Goal: Transaction & Acquisition: Purchase product/service

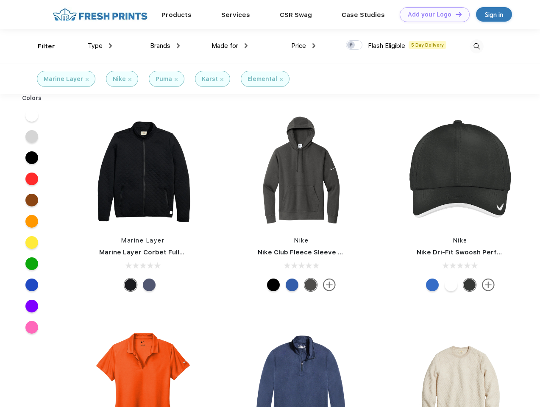
scroll to position [0, 0]
click at [431, 14] on link "Add your Logo Design Tool" at bounding box center [434, 14] width 70 height 15
click at [0, 0] on div "Design Tool" at bounding box center [0, 0] width 0 height 0
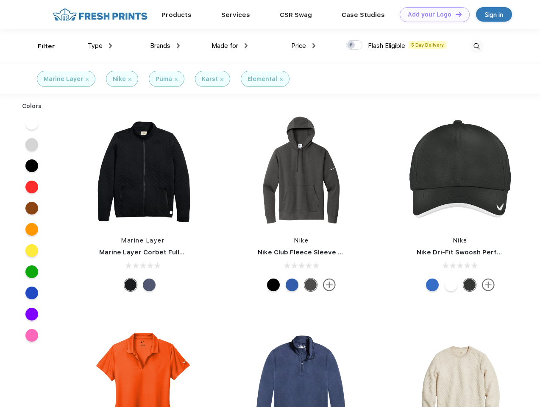
click at [455, 14] on link "Add your Logo Design Tool" at bounding box center [434, 14] width 70 height 15
click at [41, 46] on div "Filter" at bounding box center [46, 47] width 17 height 10
click at [100, 46] on span "Type" at bounding box center [95, 46] width 15 height 8
click at [165, 46] on span "Brands" at bounding box center [160, 46] width 20 height 8
click at [230, 46] on span "Made for" at bounding box center [224, 46] width 27 height 8
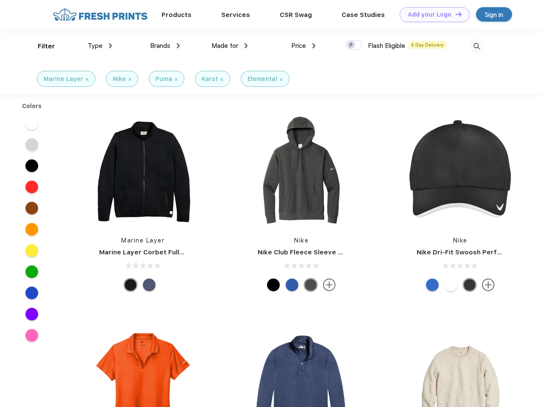
click at [303, 46] on span "Price" at bounding box center [298, 46] width 15 height 8
click at [354, 45] on div at bounding box center [354, 44] width 17 height 9
click at [351, 45] on input "checkbox" at bounding box center [349, 43] width 6 height 6
click at [476, 46] on img at bounding box center [476, 46] width 14 height 14
